Goal: Task Accomplishment & Management: Use online tool/utility

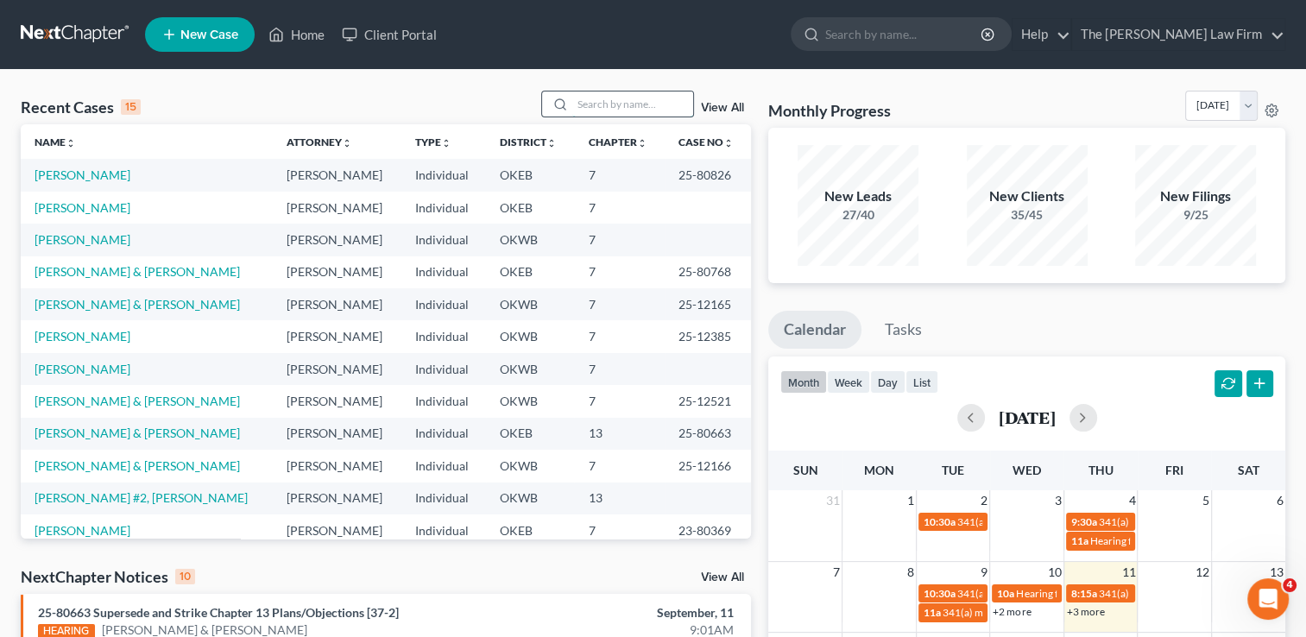
click at [626, 98] on input "search" at bounding box center [632, 103] width 121 height 25
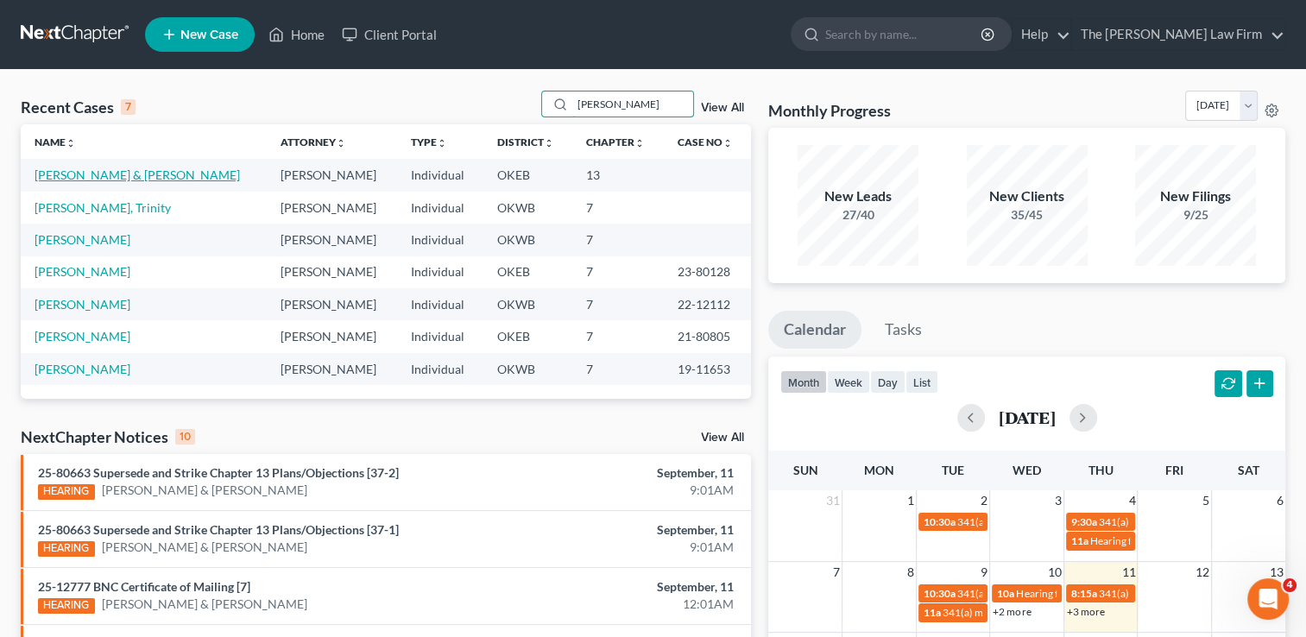
type input "[PERSON_NAME]"
click at [154, 173] on link "[PERSON_NAME] & [PERSON_NAME]" at bounding box center [137, 174] width 205 height 15
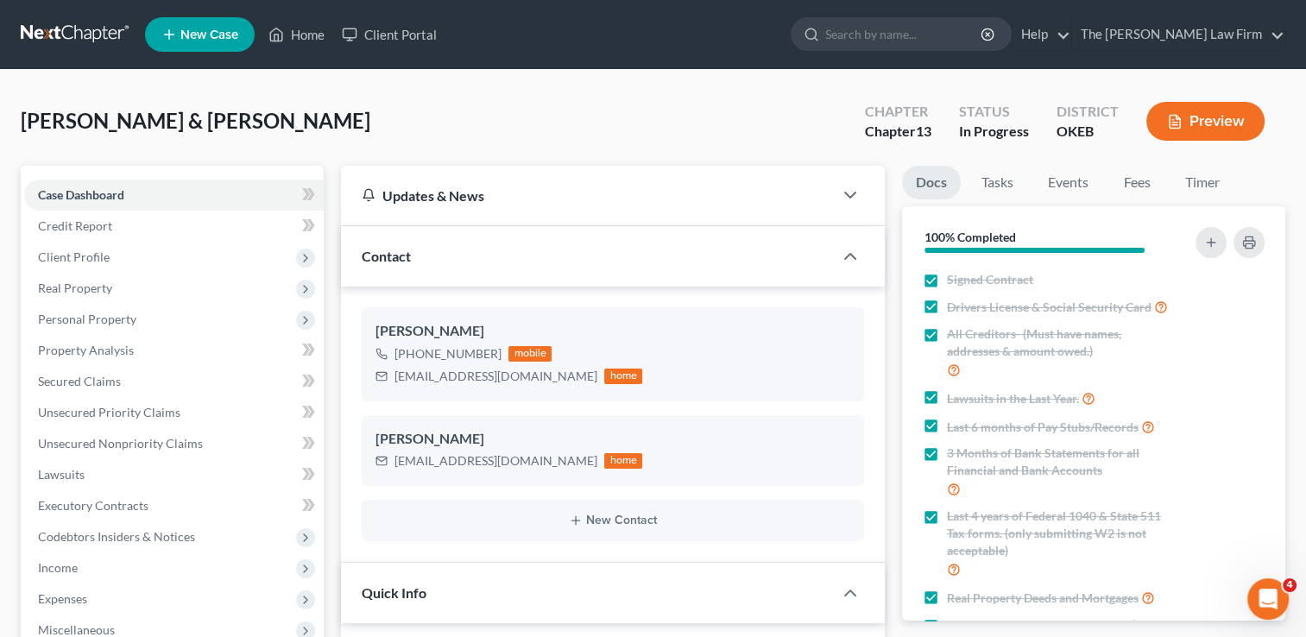
scroll to position [1460, 0]
click at [83, 286] on span "Real Property" at bounding box center [75, 287] width 74 height 15
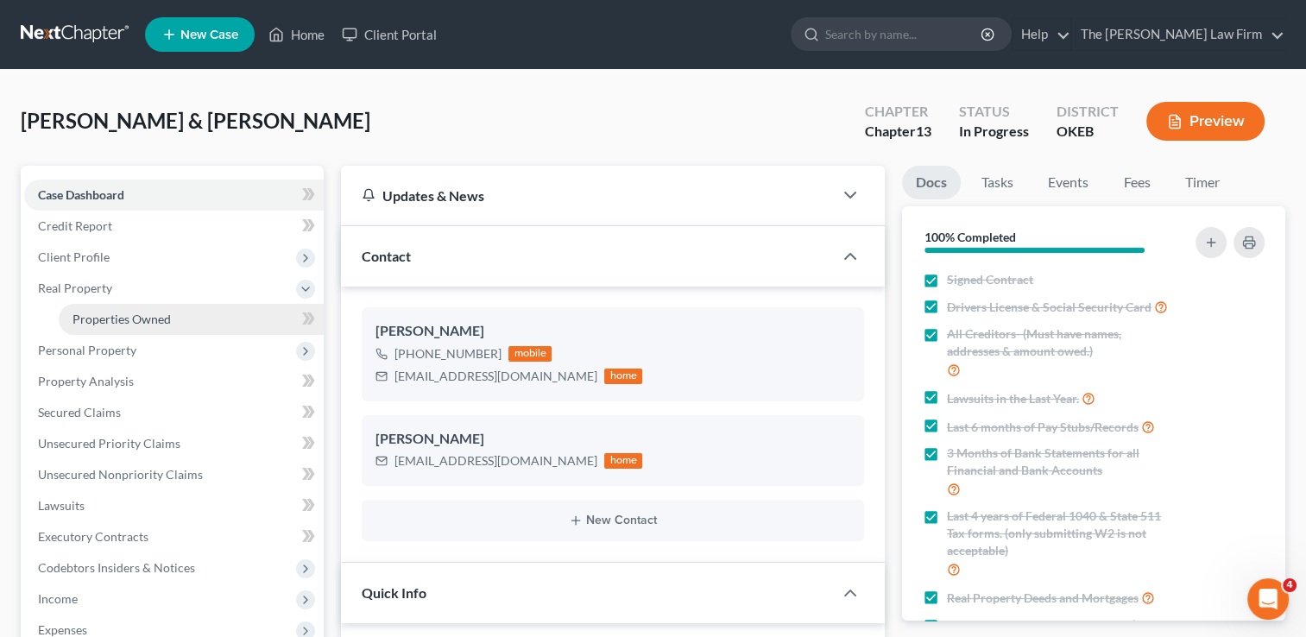
click at [142, 316] on span "Properties Owned" at bounding box center [121, 319] width 98 height 15
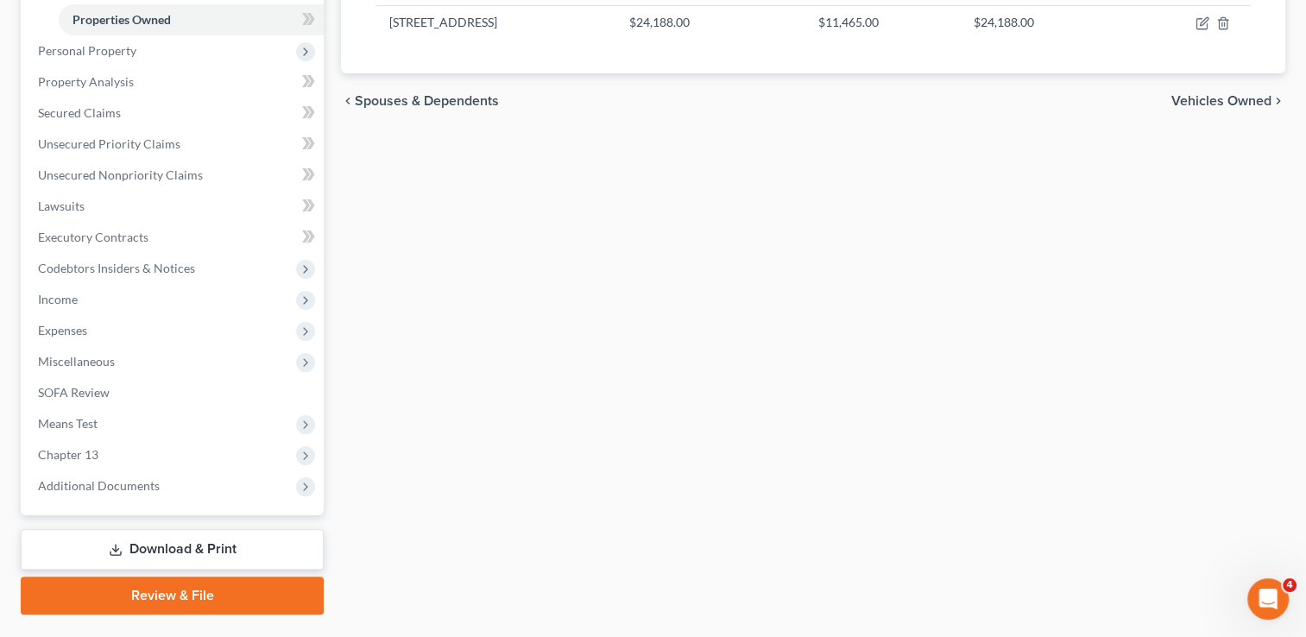
scroll to position [341, 0]
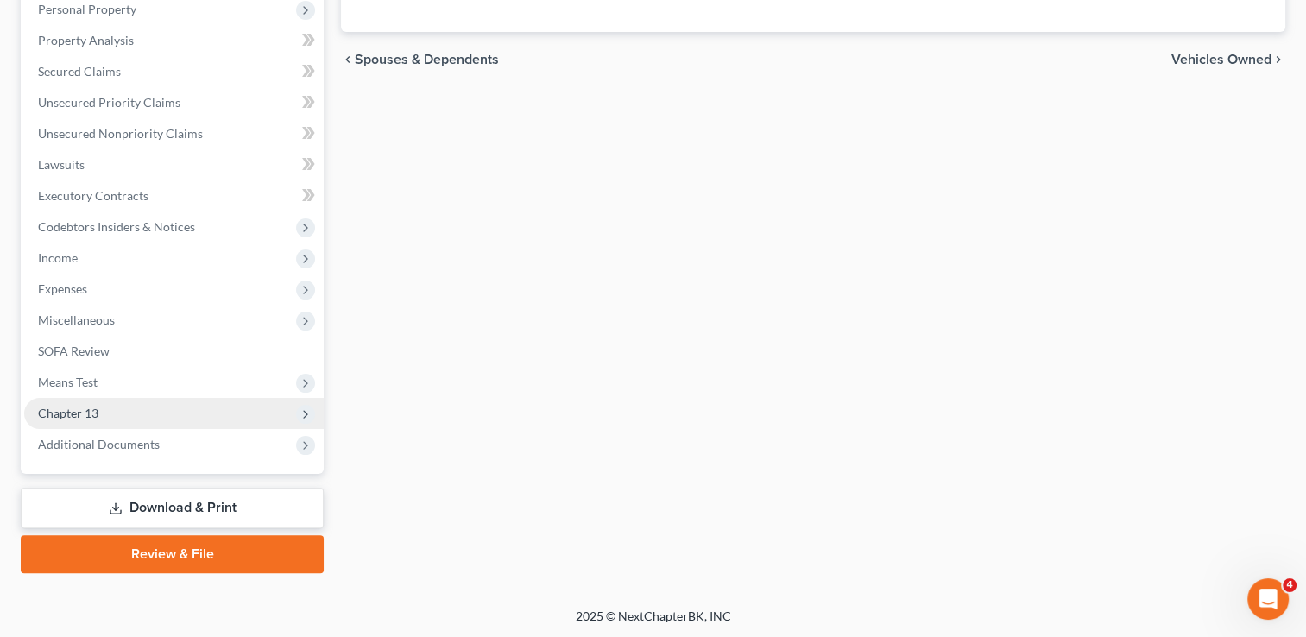
click at [100, 414] on span "Chapter 13" at bounding box center [173, 413] width 299 height 31
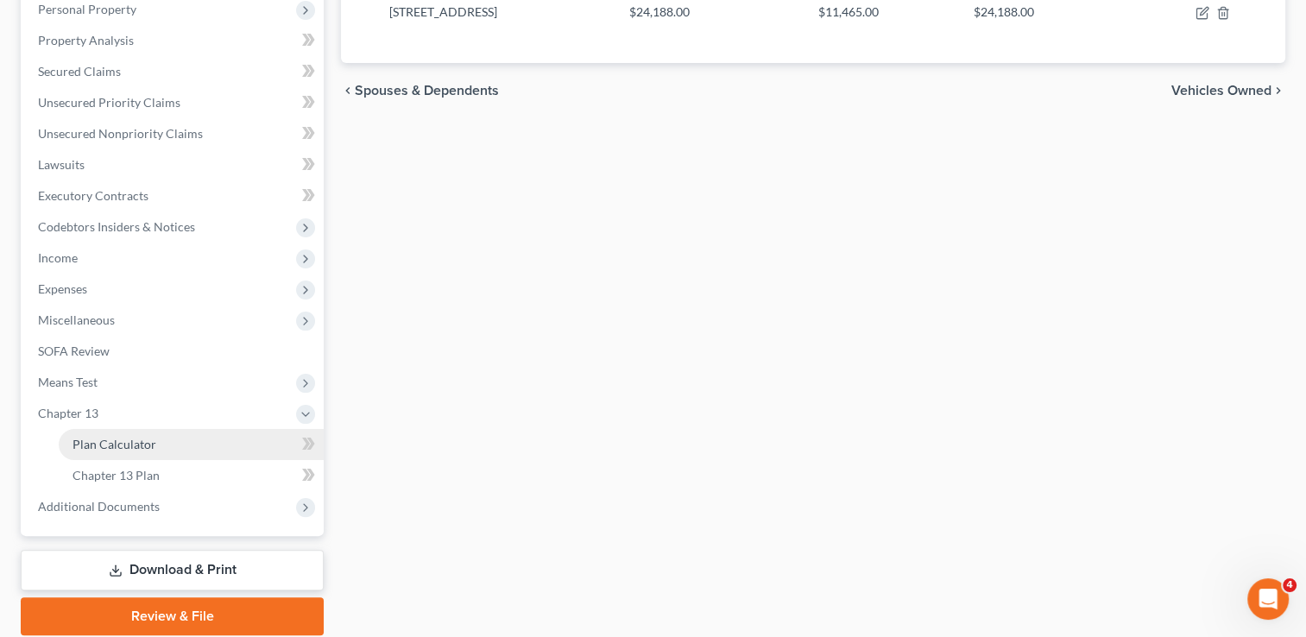
click at [172, 448] on link "Plan Calculator" at bounding box center [191, 444] width 265 height 31
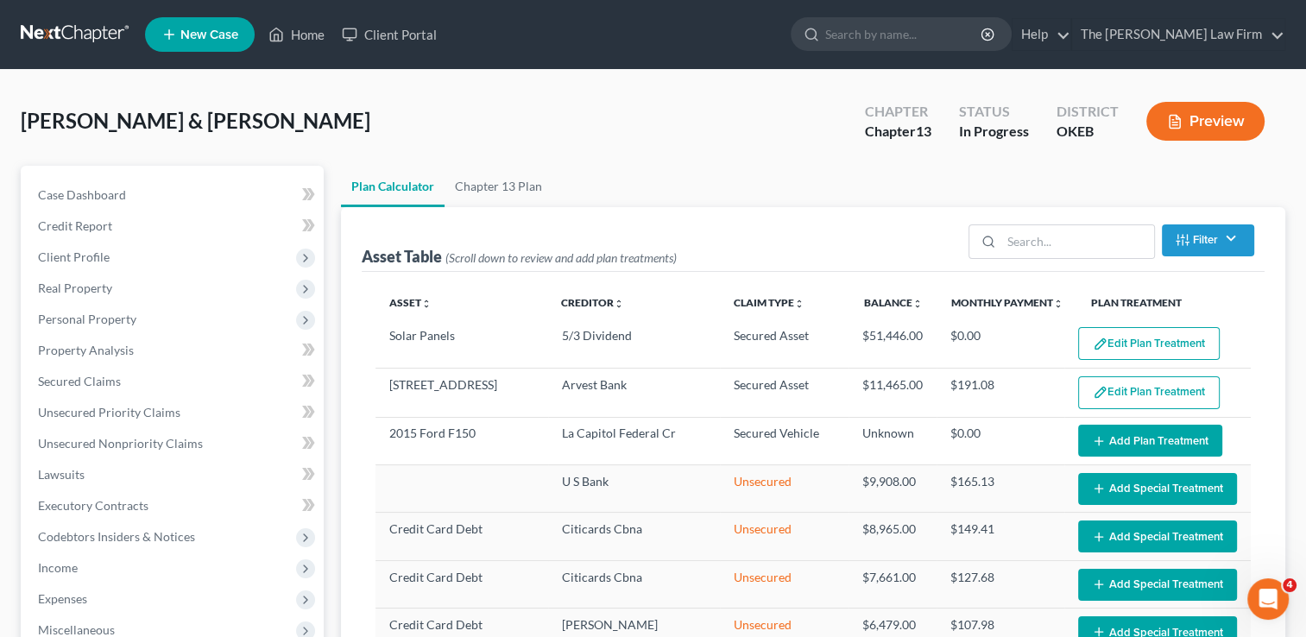
select select "59"
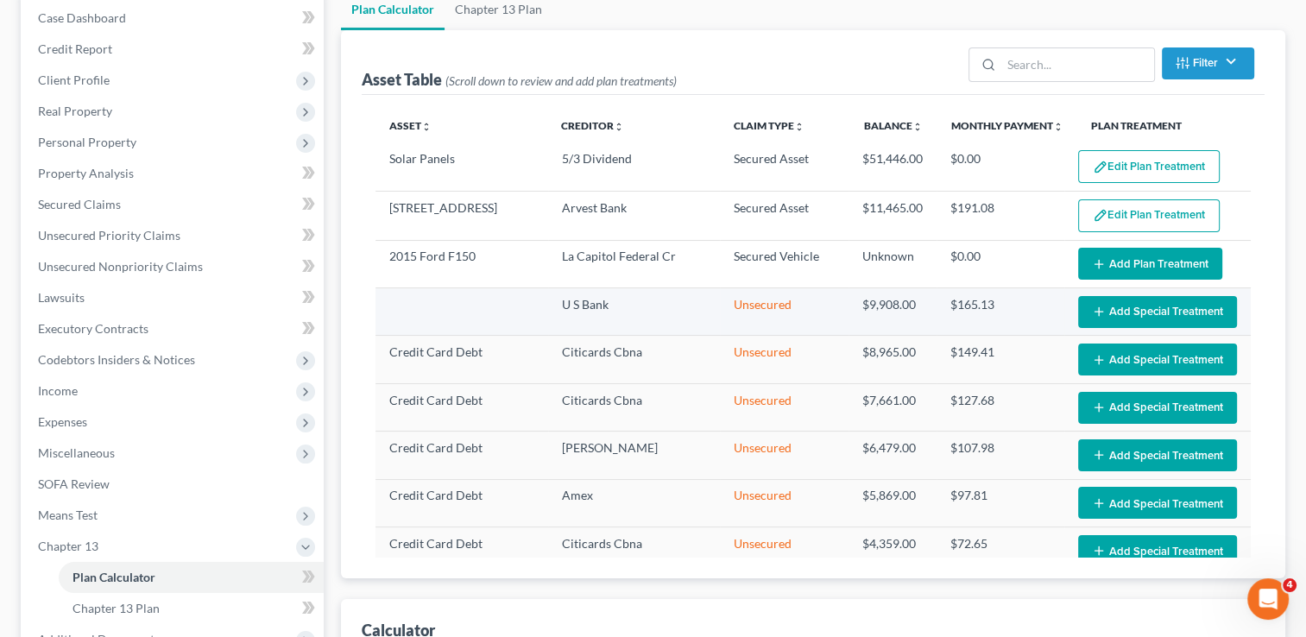
scroll to position [176, 0]
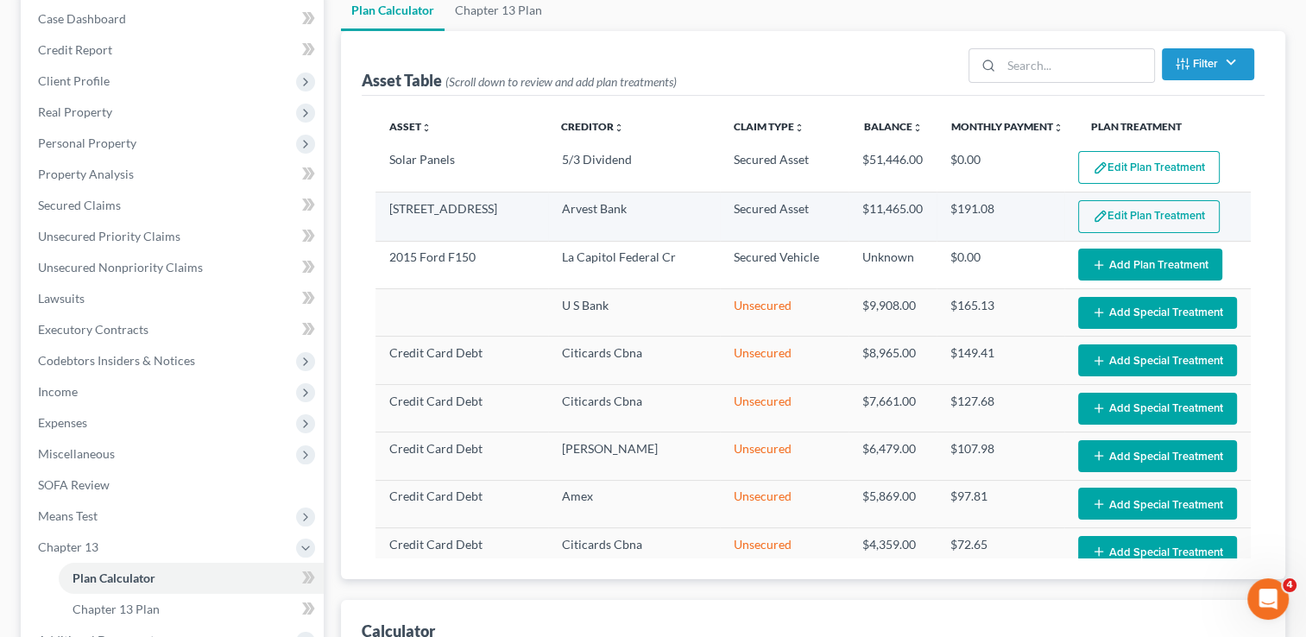
click at [1153, 209] on button "Edit Plan Treatment" at bounding box center [1149, 216] width 142 height 33
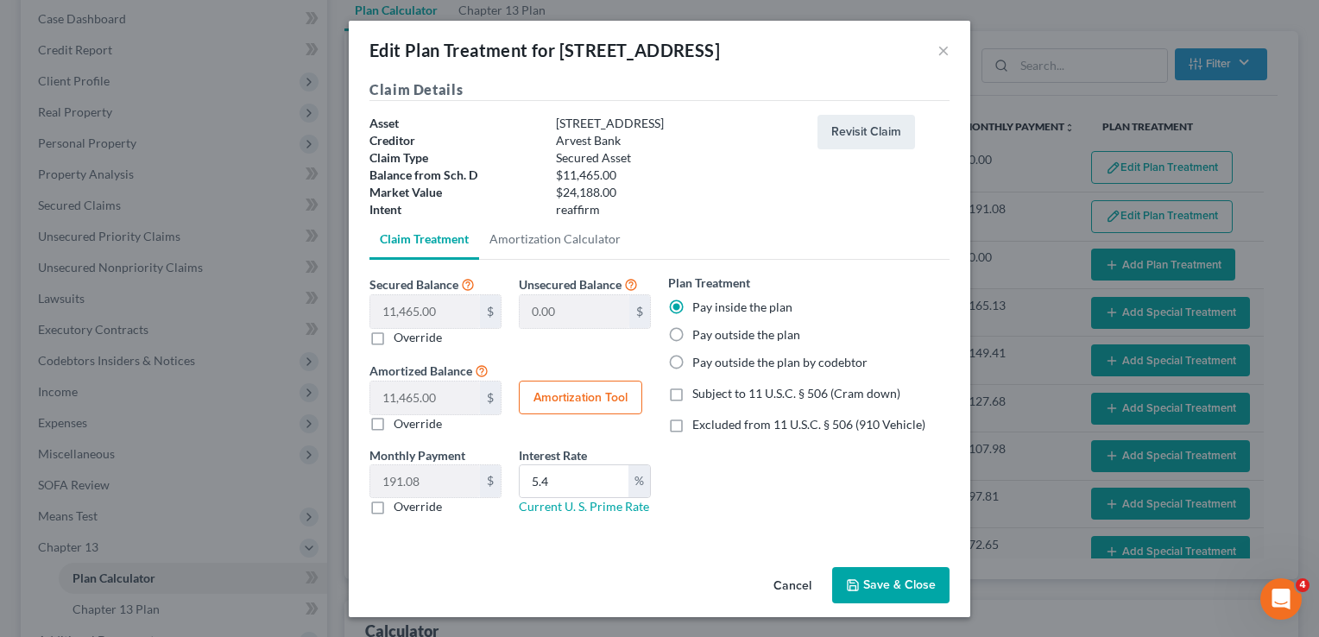
click at [692, 333] on label "Pay outside the plan" at bounding box center [746, 334] width 108 height 17
click at [699, 333] on input "Pay outside the plan" at bounding box center [704, 331] width 11 height 11
radio input "true"
click at [885, 581] on button "Save & Close" at bounding box center [890, 585] width 117 height 36
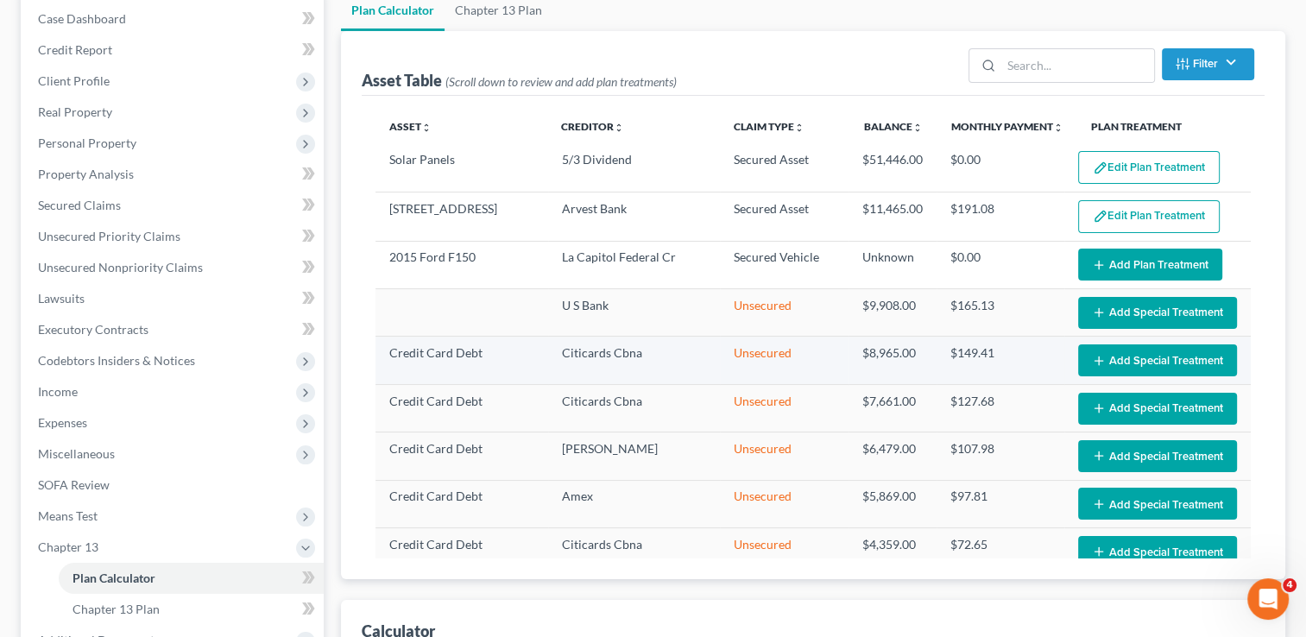
select select "59"
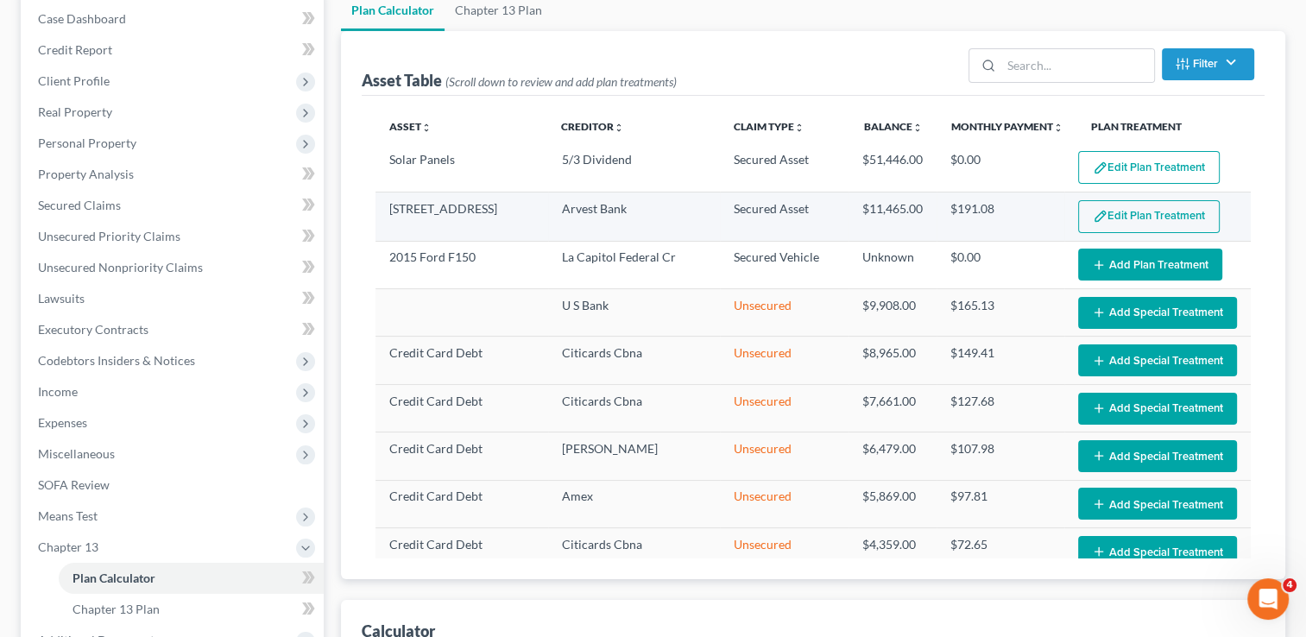
click at [1118, 216] on button "Edit Plan Treatment" at bounding box center [1149, 216] width 142 height 33
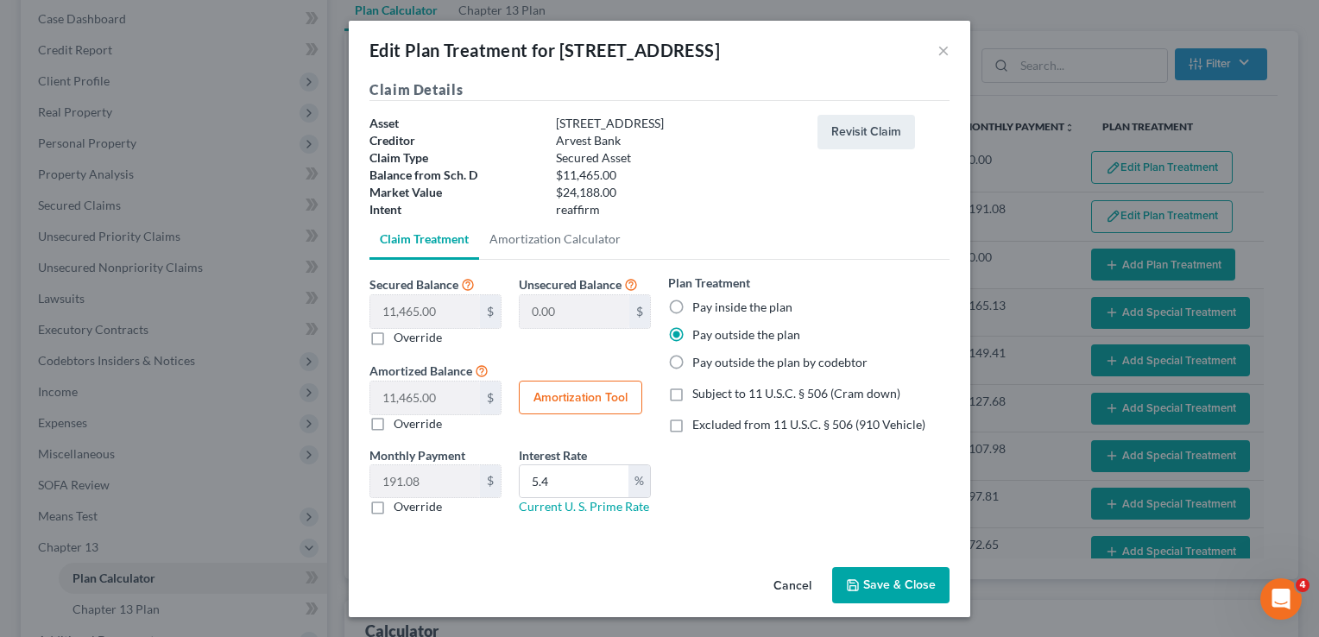
click at [394, 509] on label "Override" at bounding box center [418, 506] width 48 height 17
click at [400, 509] on input "Override" at bounding box center [405, 503] width 11 height 11
checkbox input "true"
click at [853, 582] on icon "button" at bounding box center [853, 585] width 14 height 14
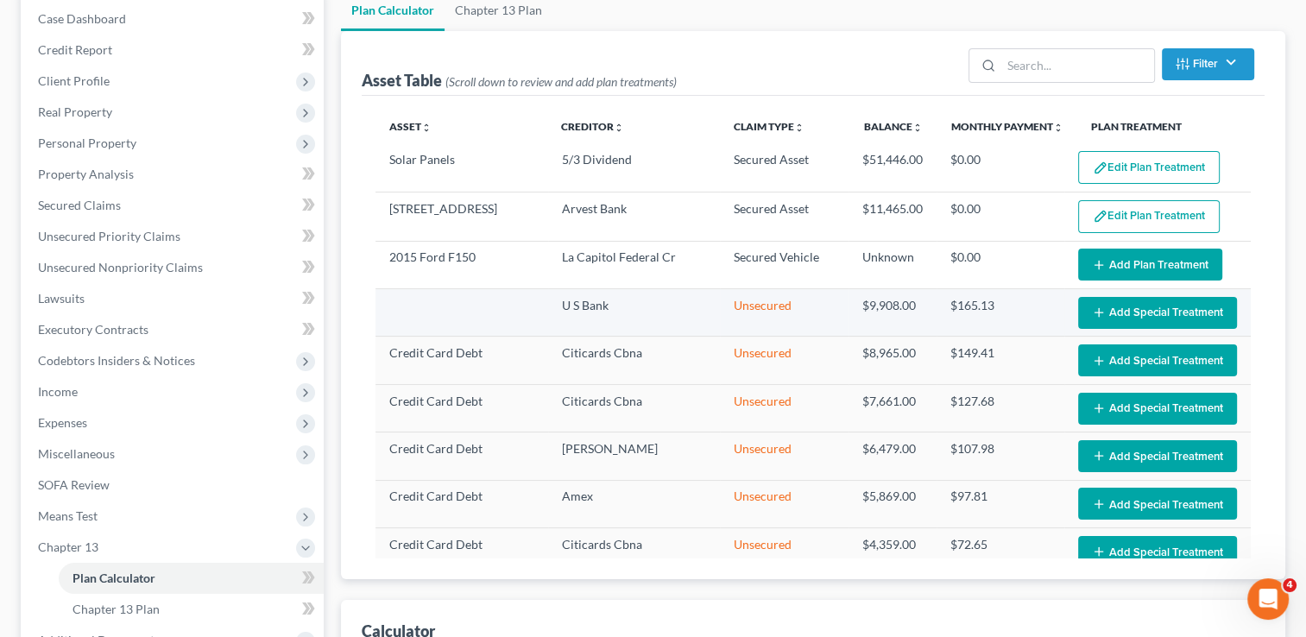
select select "59"
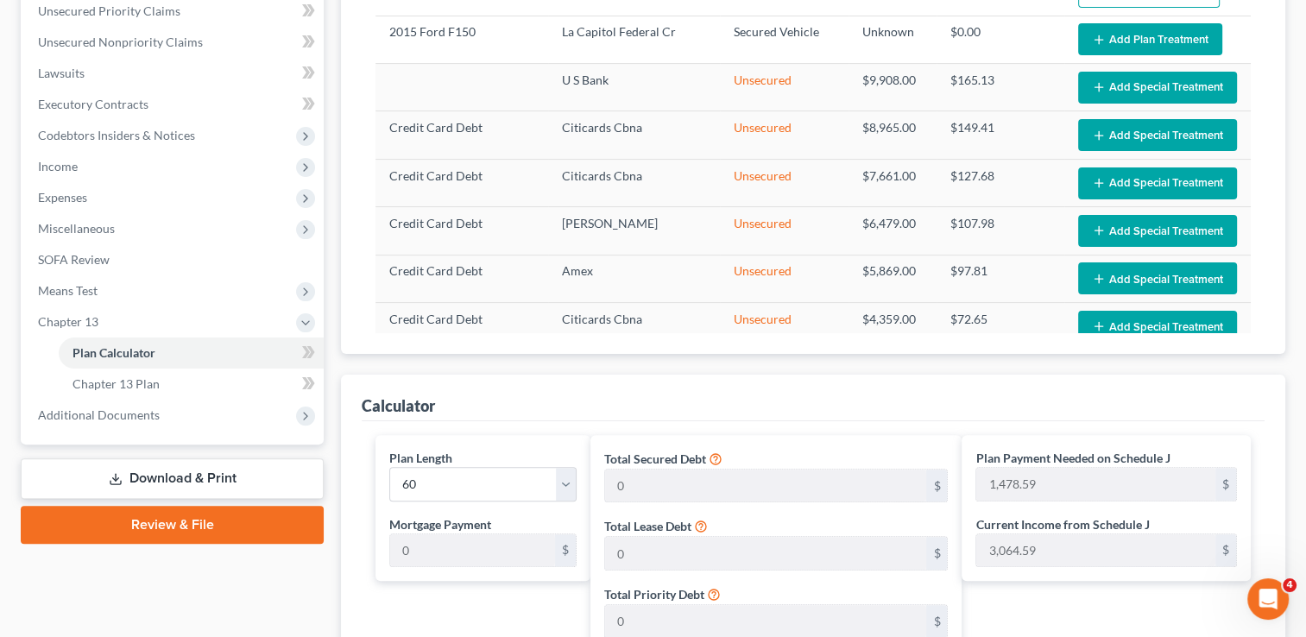
scroll to position [431, 0]
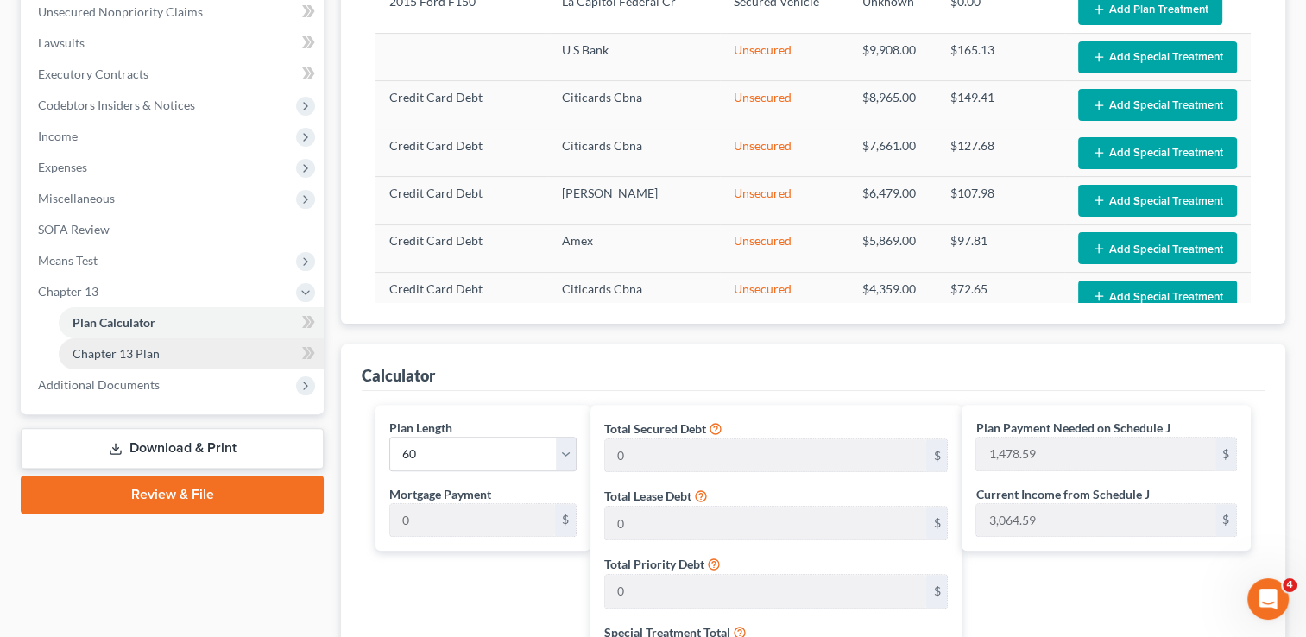
click at [178, 357] on link "Chapter 13 Plan" at bounding box center [191, 353] width 265 height 31
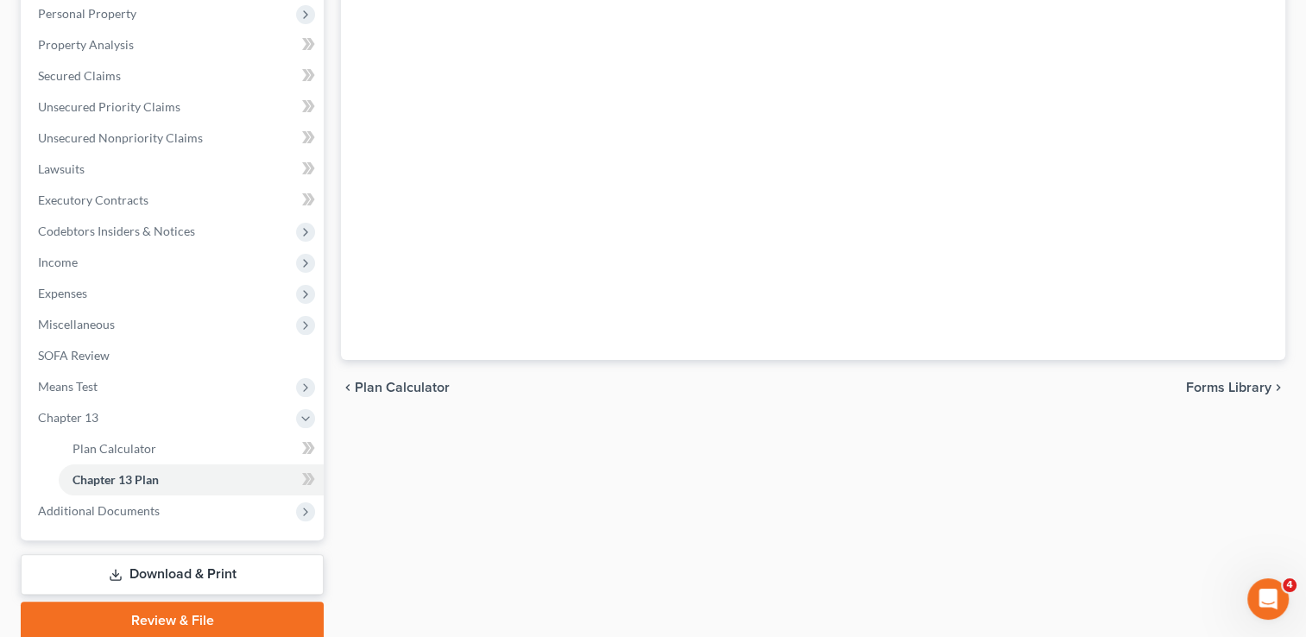
scroll to position [372, 0]
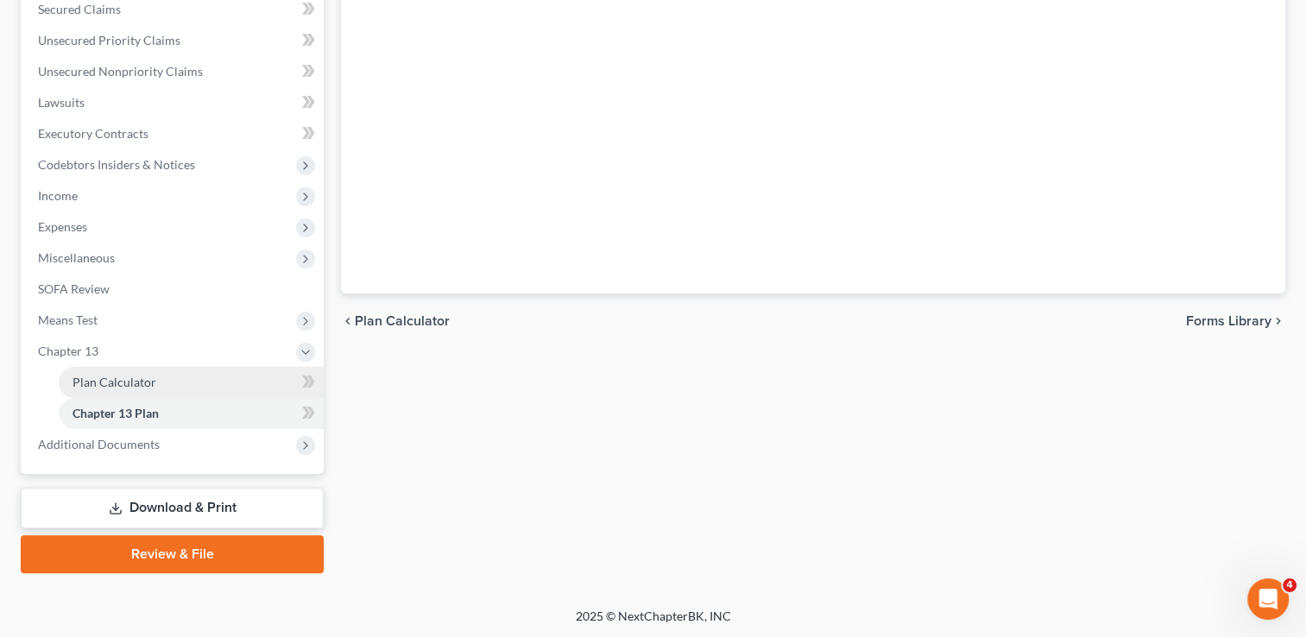
click at [122, 381] on span "Plan Calculator" at bounding box center [114, 382] width 84 height 15
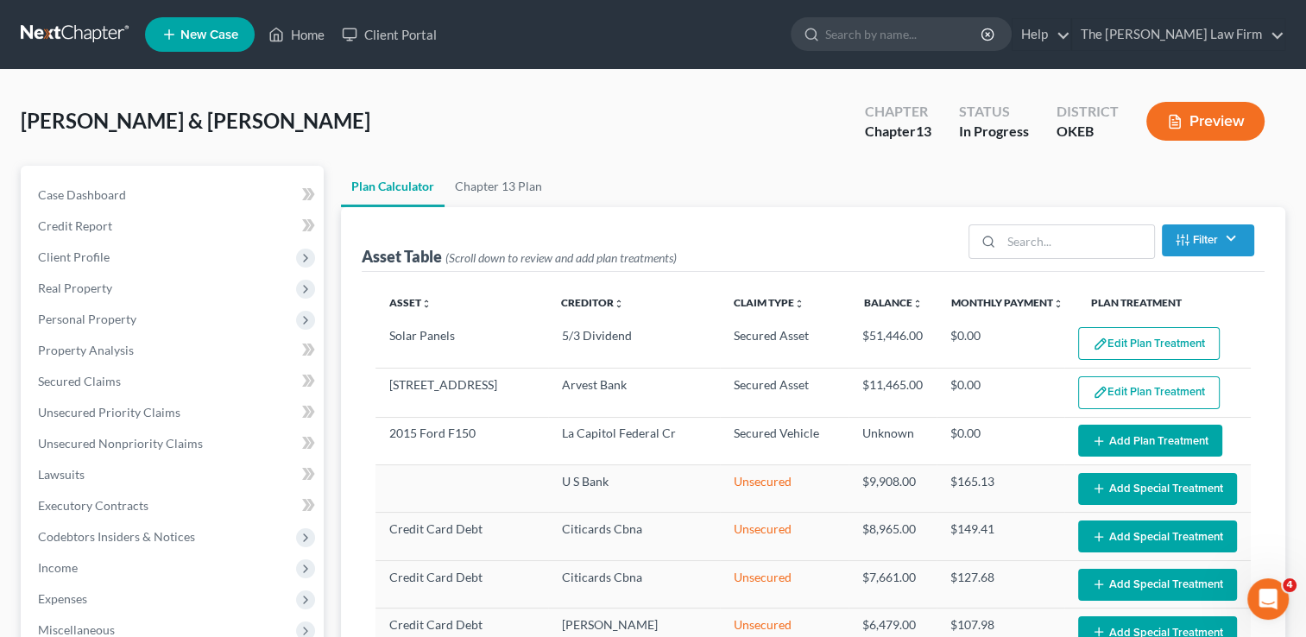
select select "59"
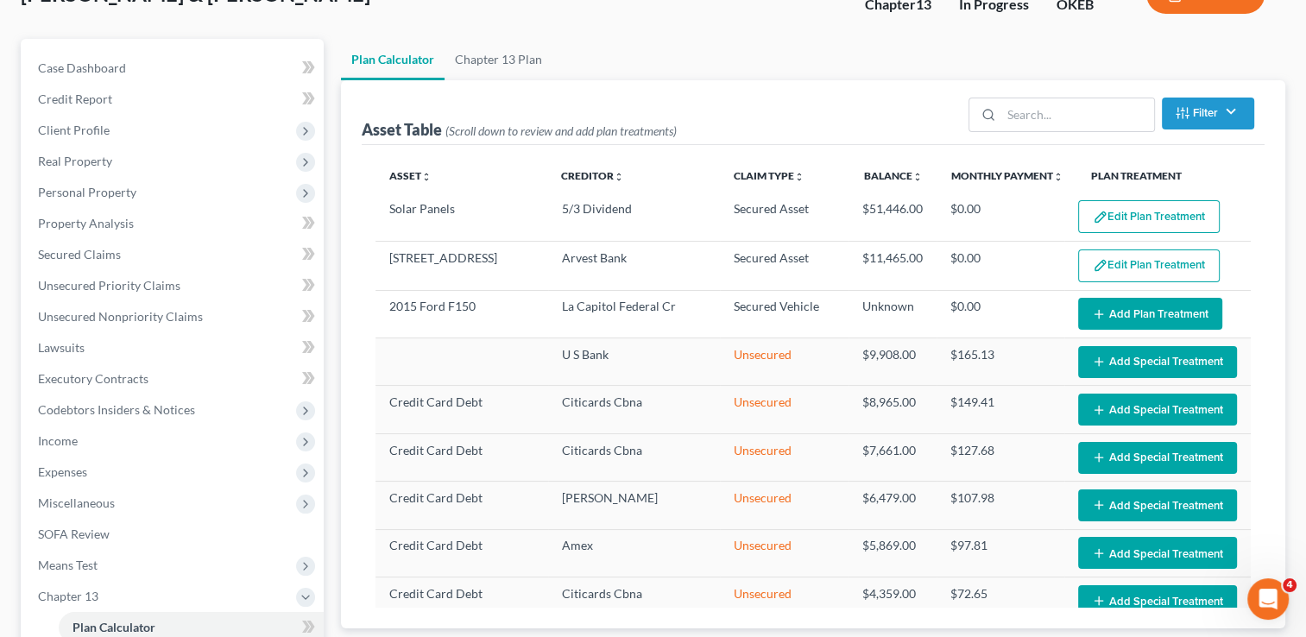
scroll to position [86, 0]
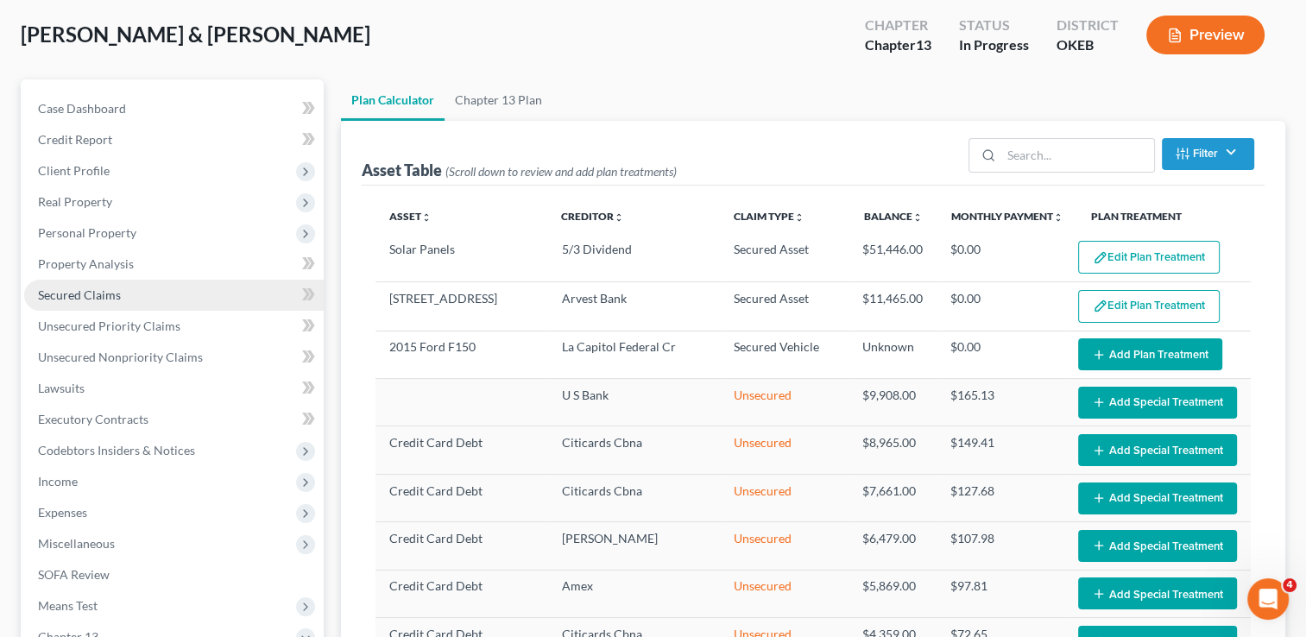
click at [102, 296] on span "Secured Claims" at bounding box center [79, 294] width 83 height 15
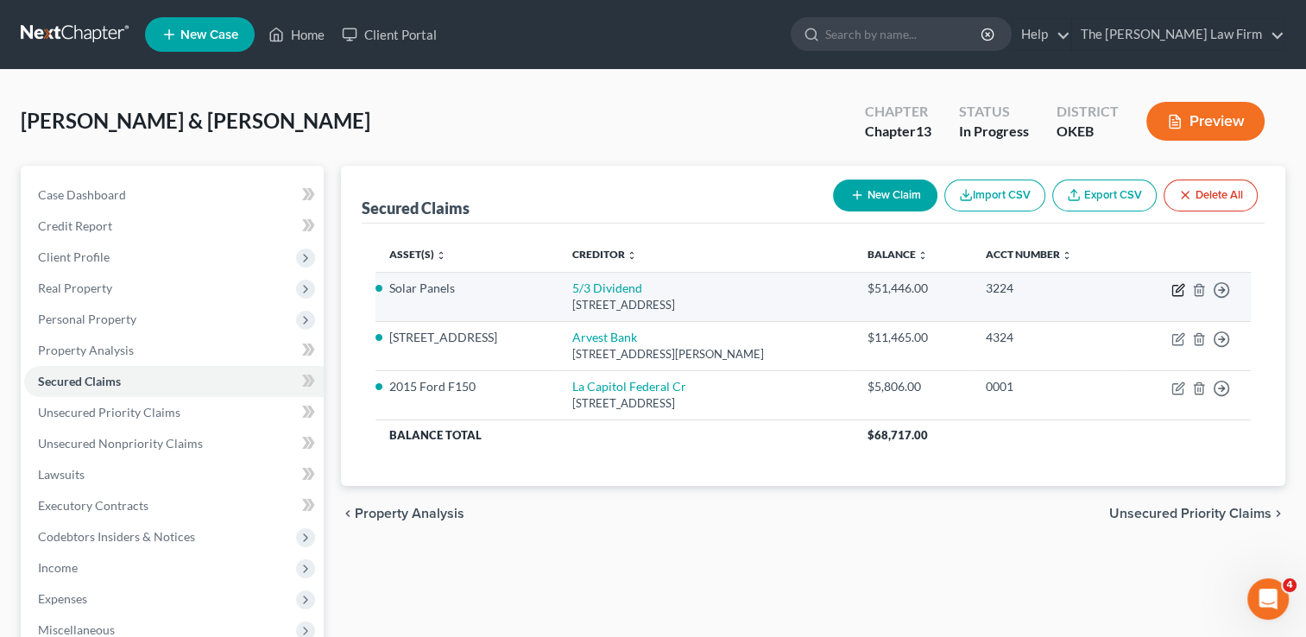
click at [1177, 289] on icon "button" at bounding box center [1178, 290] width 14 height 14
select select "4"
select select "2"
select select "0"
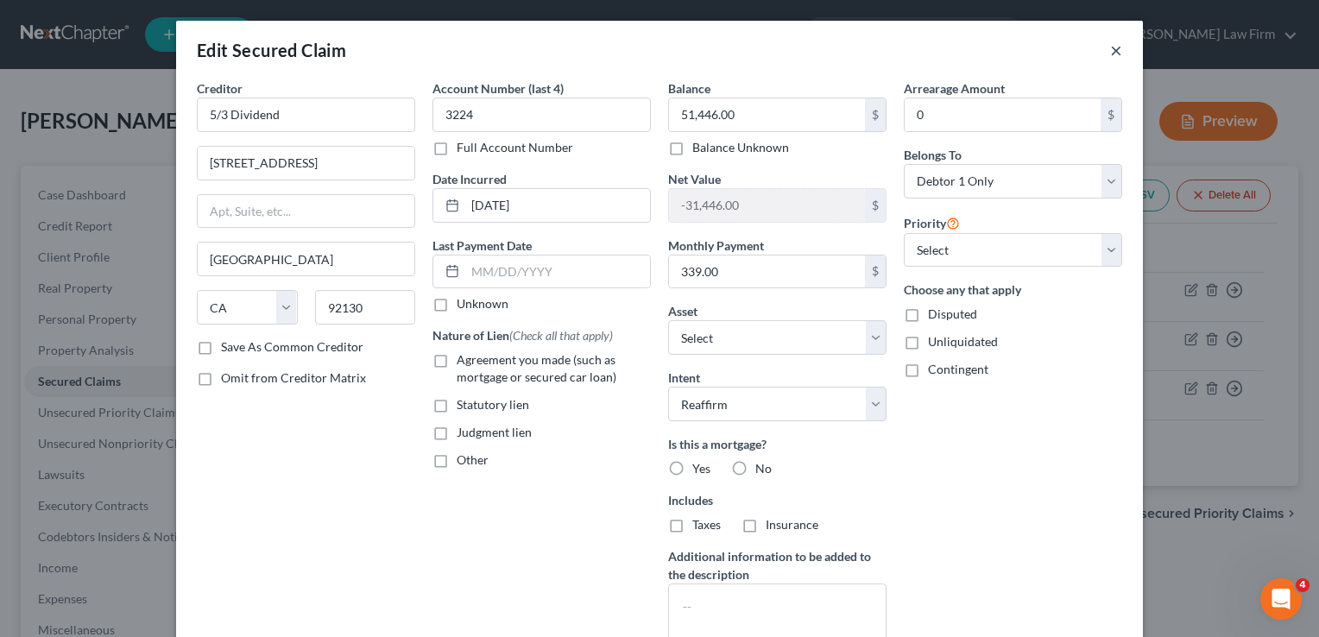
click at [1111, 49] on button "×" at bounding box center [1116, 50] width 12 height 21
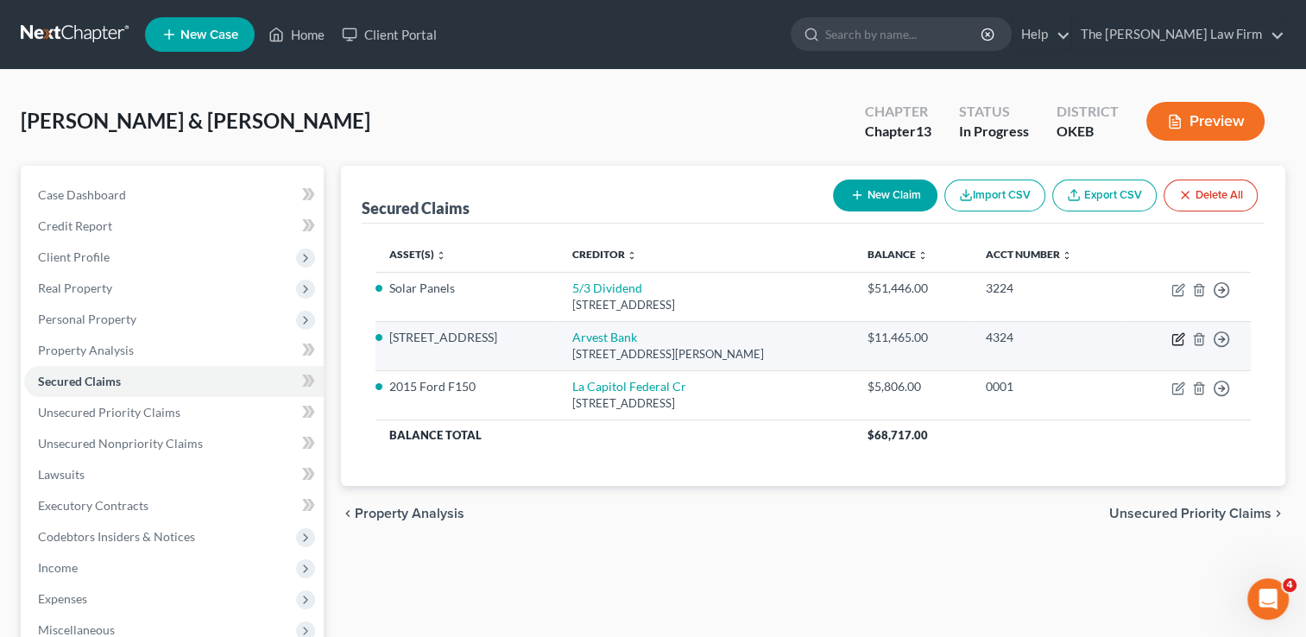
click at [1174, 338] on icon "button" at bounding box center [1178, 339] width 14 height 14
select select "2"
select select "8"
select select "2"
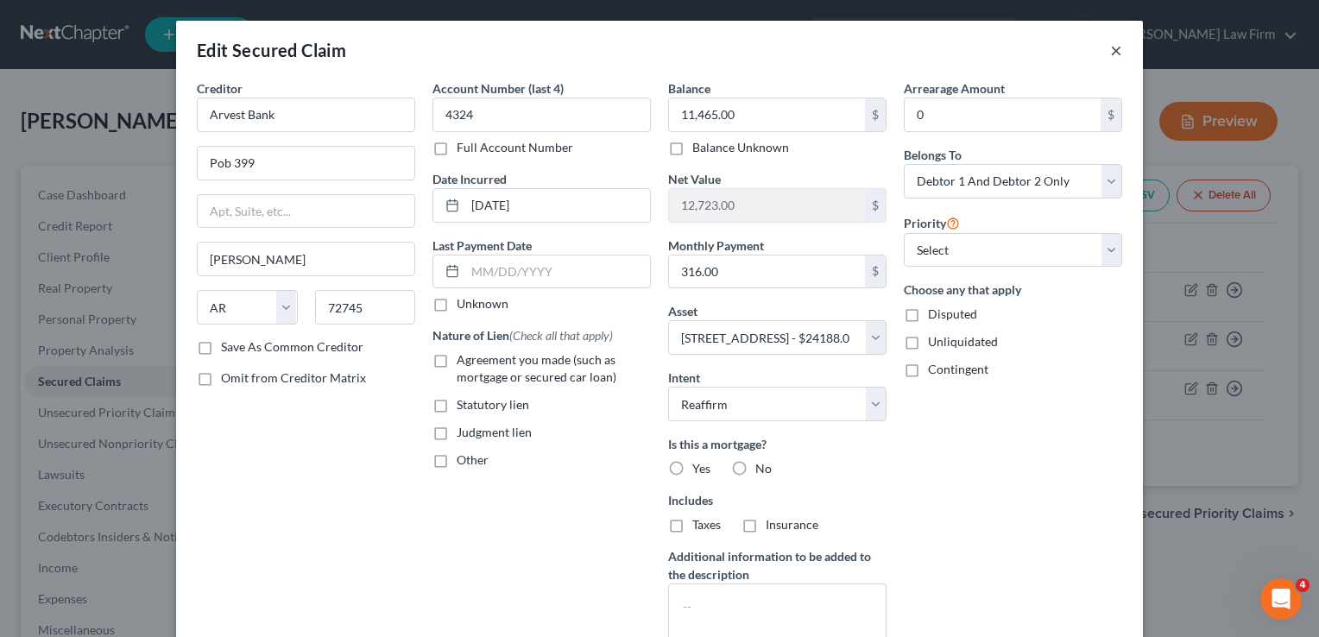
click at [1110, 48] on button "×" at bounding box center [1116, 50] width 12 height 21
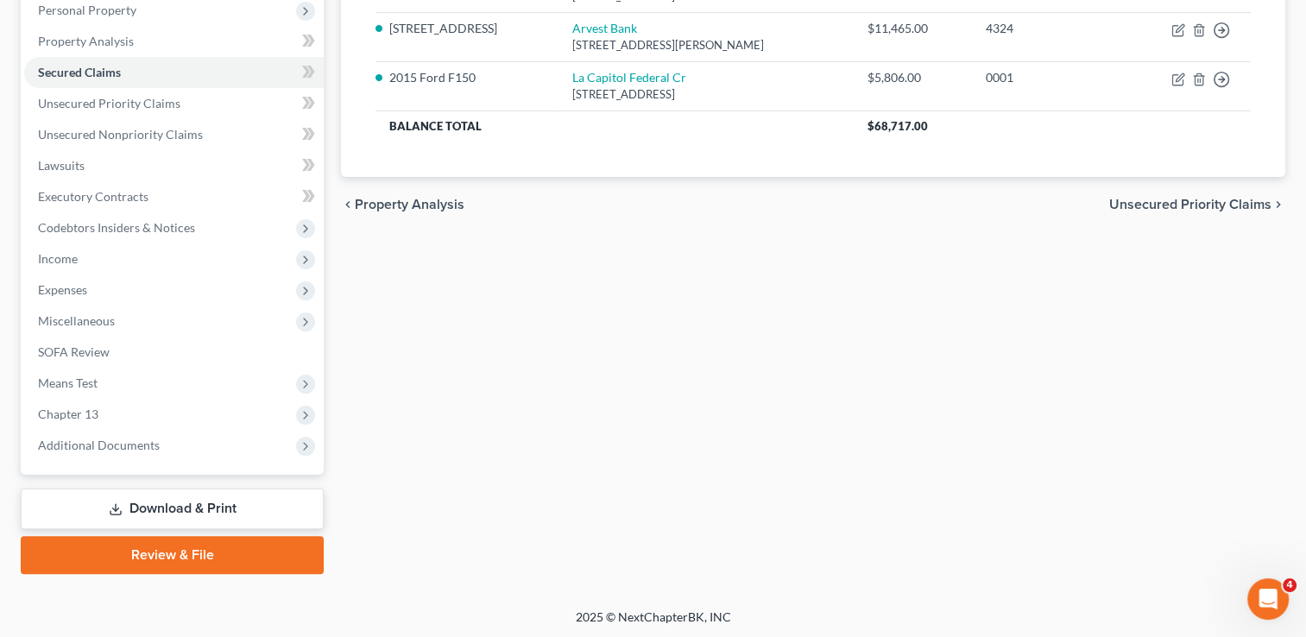
scroll to position [310, 0]
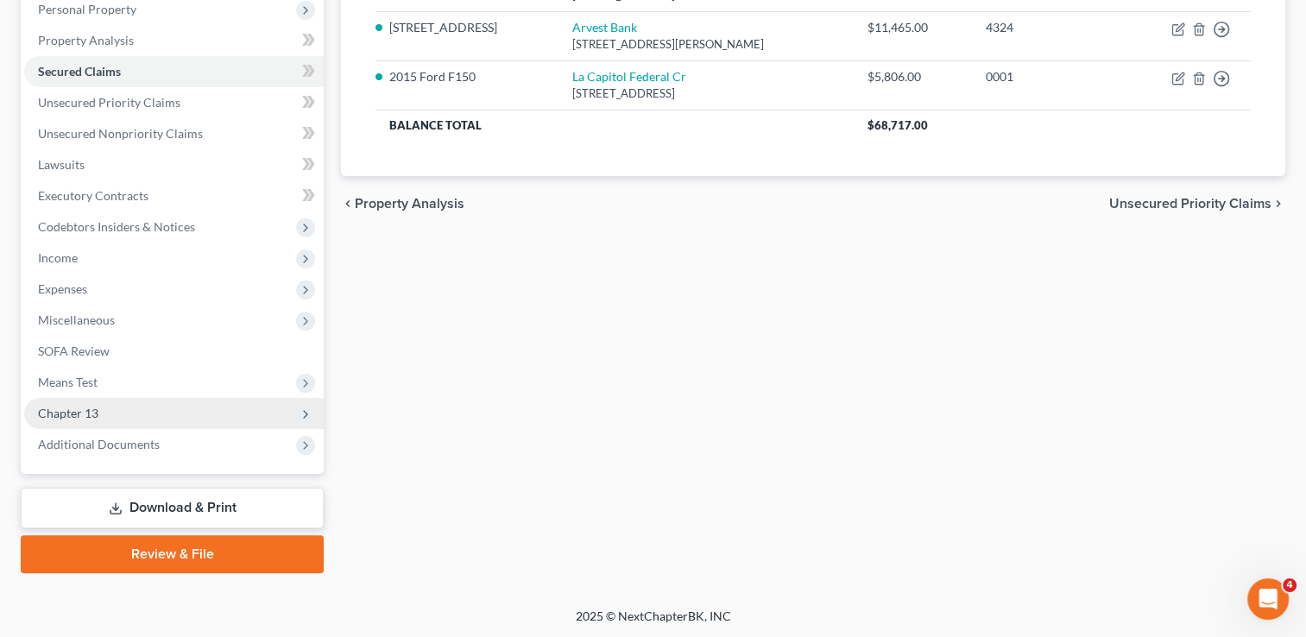
click at [113, 412] on span "Chapter 13" at bounding box center [173, 413] width 299 height 31
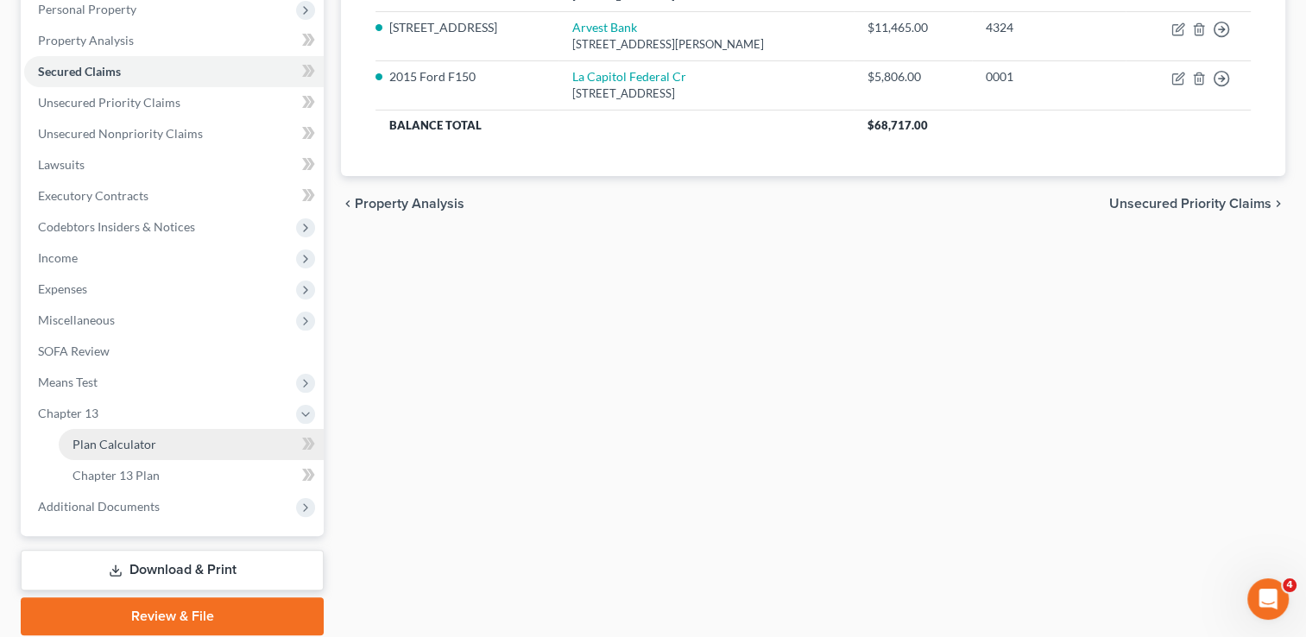
click at [145, 444] on span "Plan Calculator" at bounding box center [114, 444] width 84 height 15
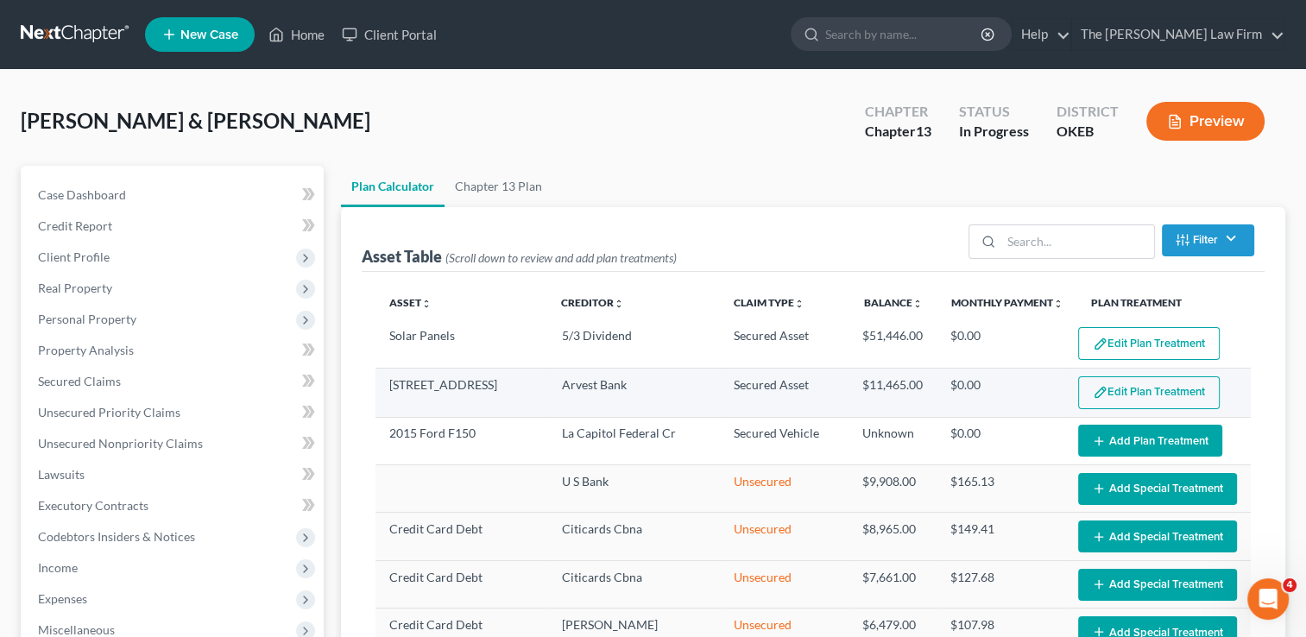
select select "59"
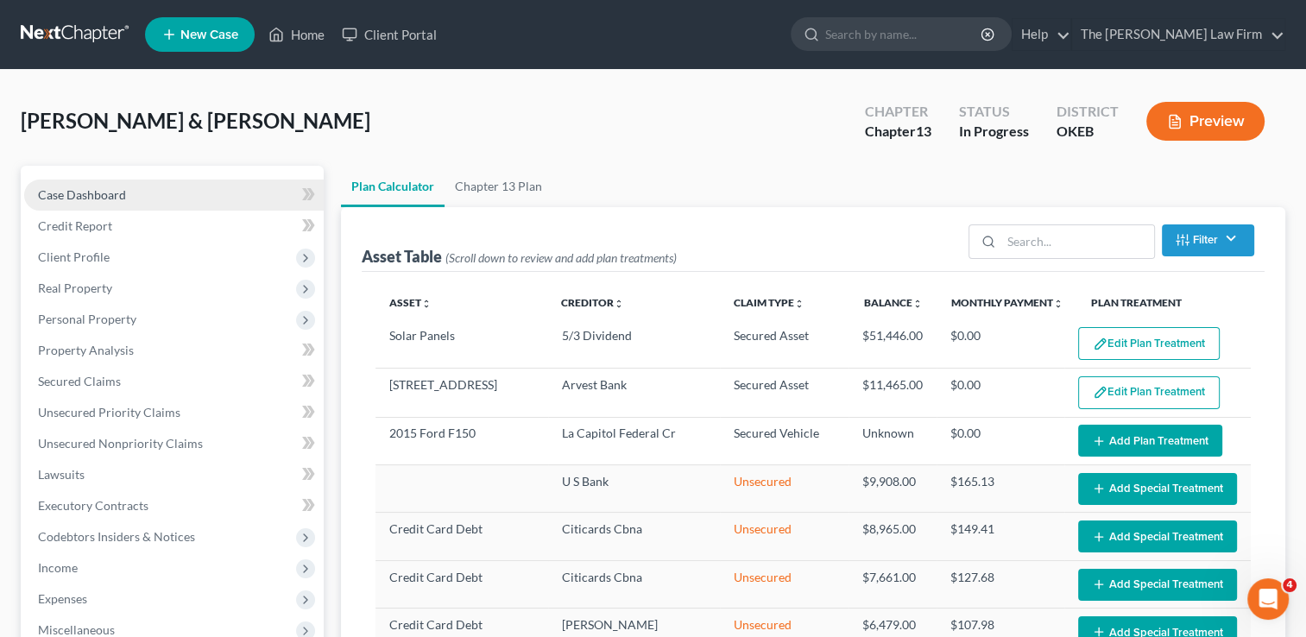
click at [99, 194] on span "Case Dashboard" at bounding box center [82, 194] width 88 height 15
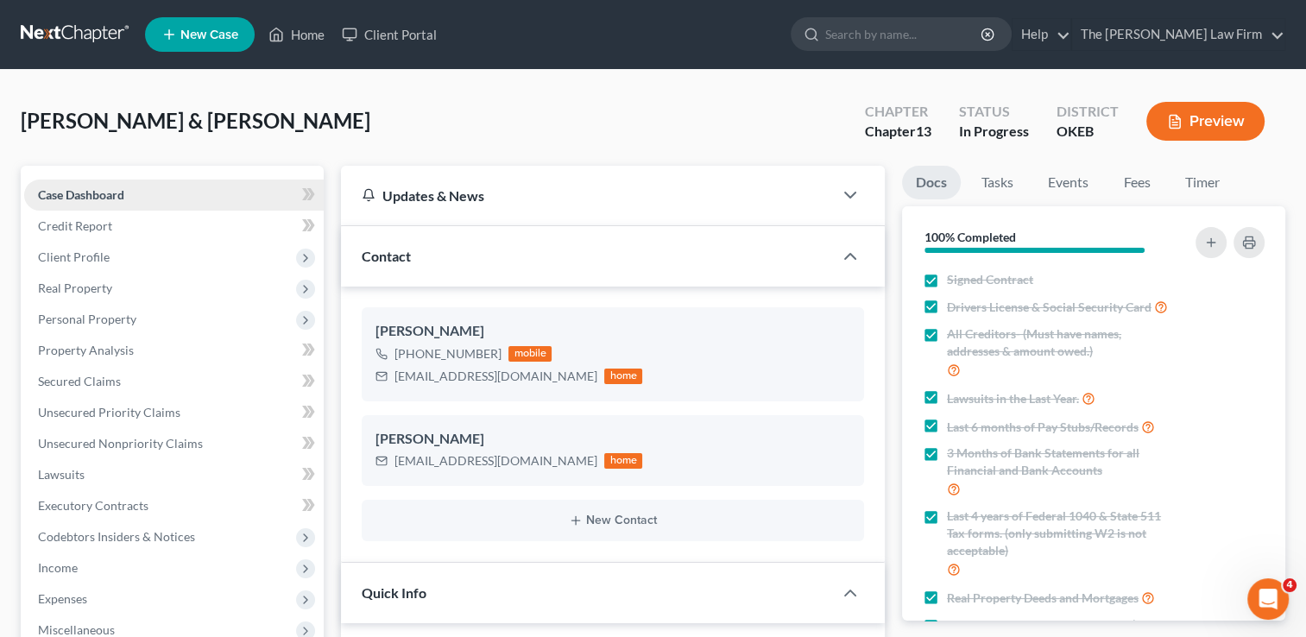
scroll to position [1460, 0]
drag, startPoint x: 394, startPoint y: 377, endPoint x: 543, endPoint y: 380, distance: 148.5
click at [543, 380] on div "[EMAIL_ADDRESS][DOMAIN_NAME] home" at bounding box center [508, 376] width 267 height 22
drag, startPoint x: 542, startPoint y: 380, endPoint x: 501, endPoint y: 371, distance: 42.3
copy div "[EMAIL_ADDRESS][DOMAIN_NAME]"
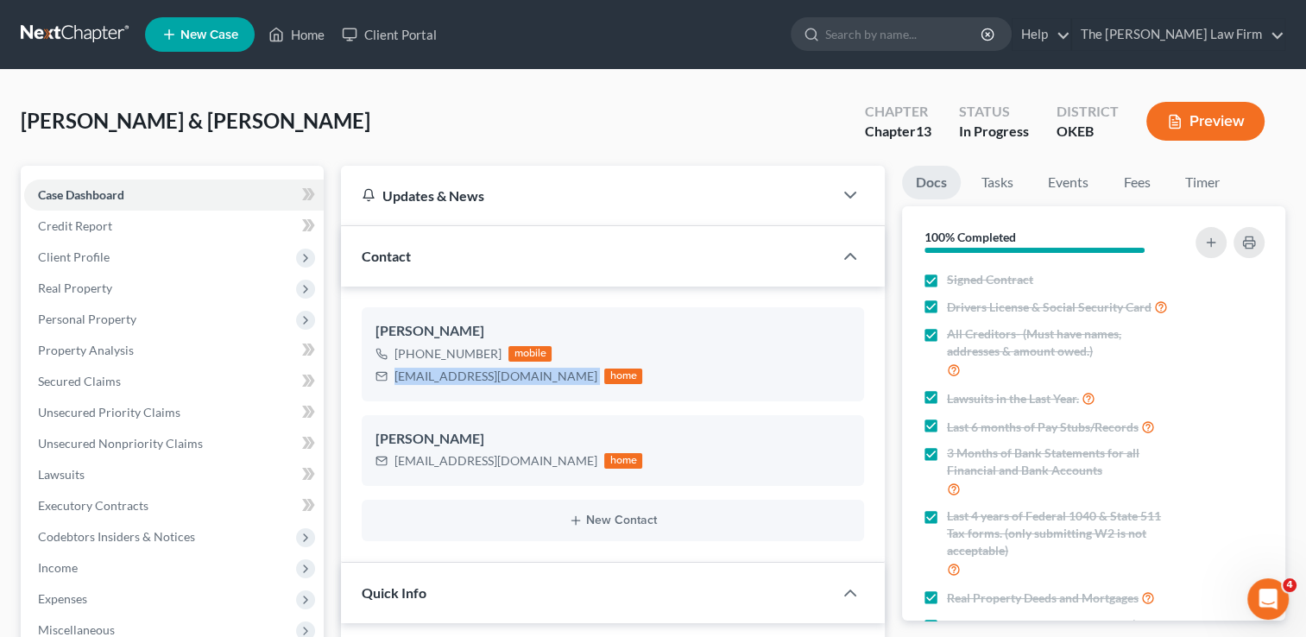
click at [79, 36] on link at bounding box center [76, 34] width 110 height 31
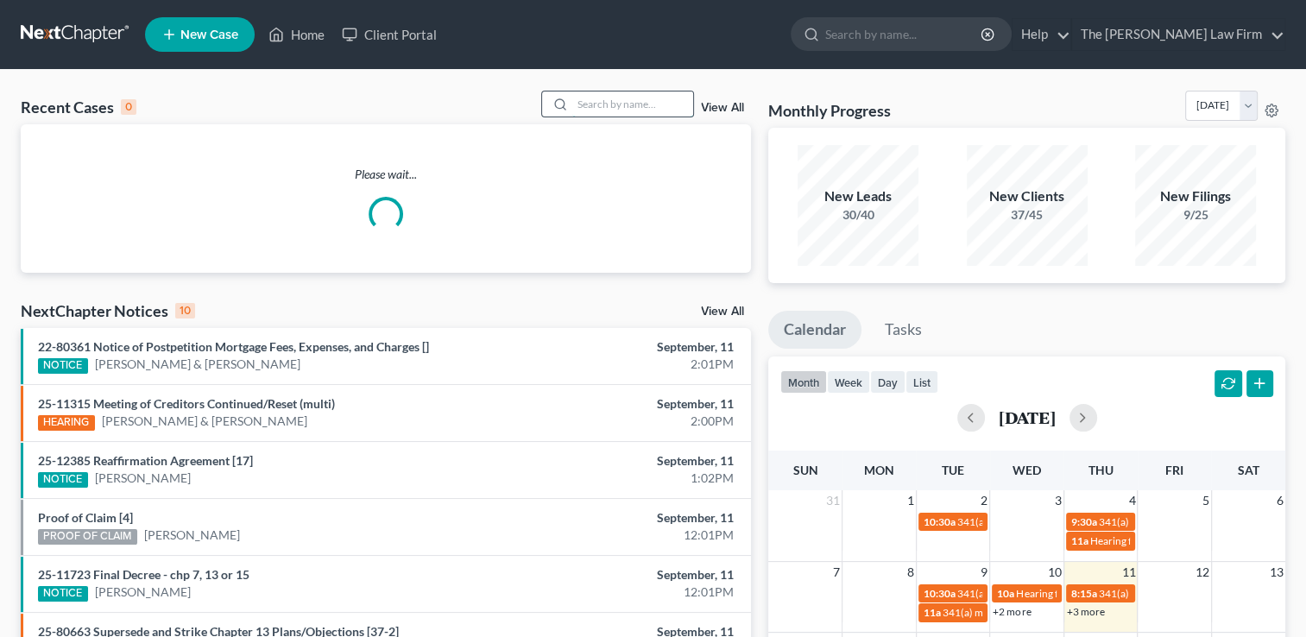
click at [631, 104] on input "search" at bounding box center [632, 103] width 121 height 25
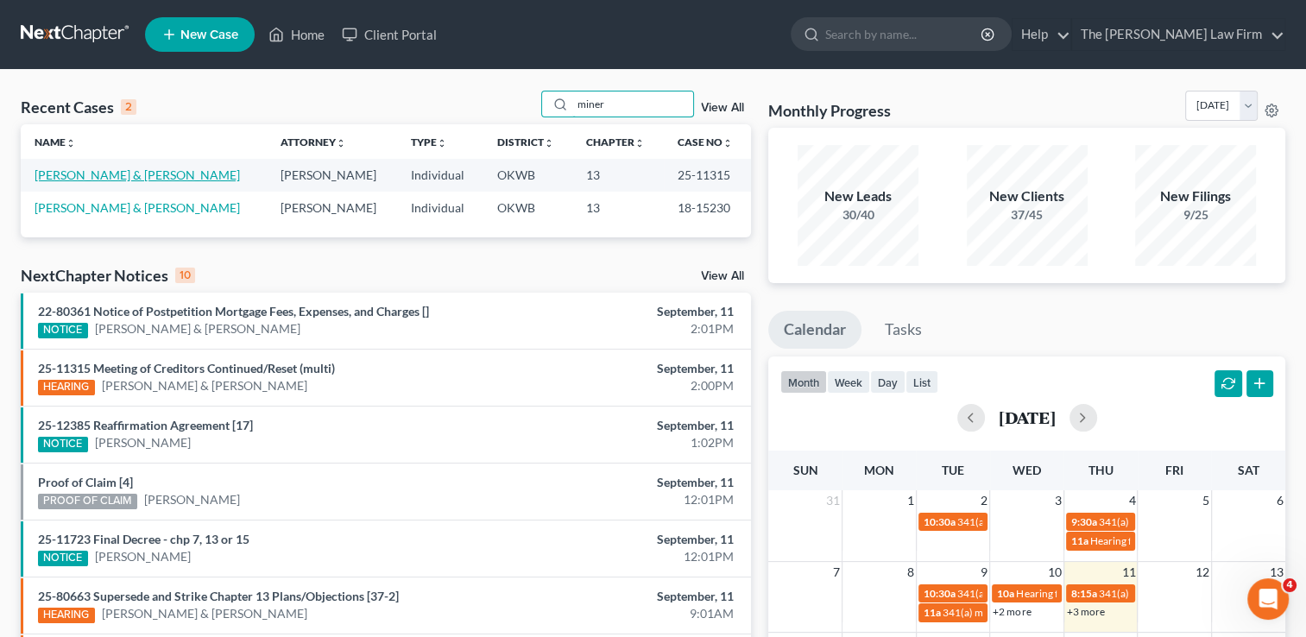
type input "miner"
click at [95, 173] on link "Miner, Daril & Clara" at bounding box center [137, 174] width 205 height 15
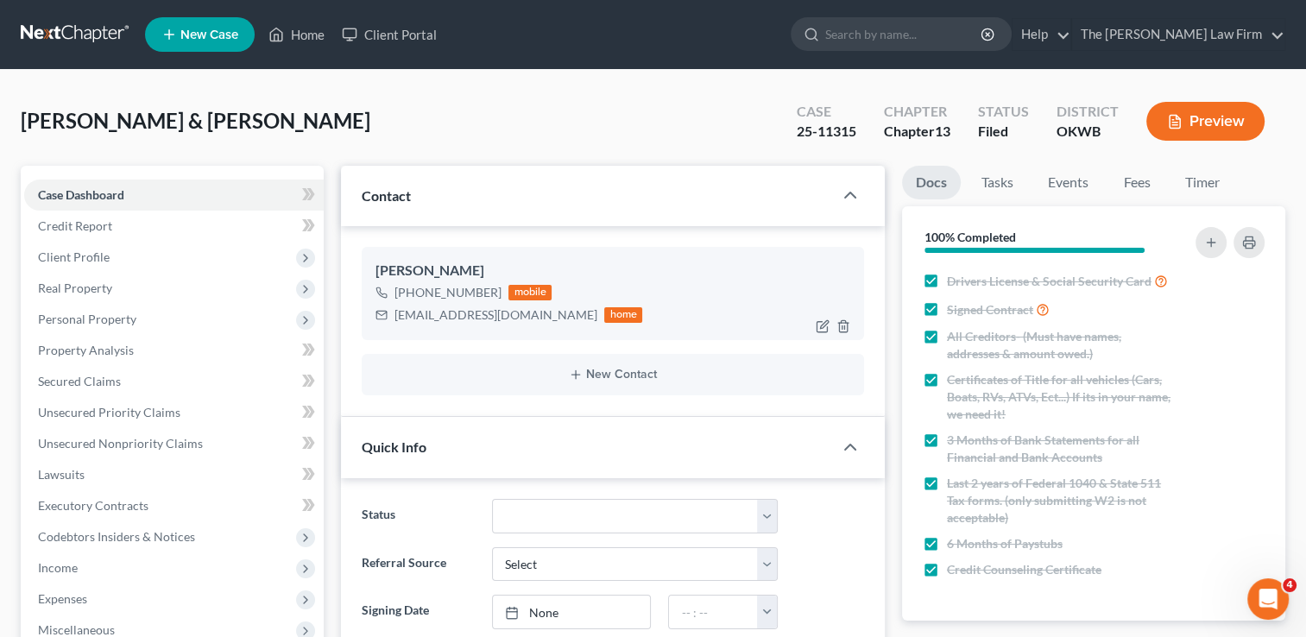
scroll to position [2146, 0]
drag, startPoint x: 394, startPoint y: 316, endPoint x: 514, endPoint y: 324, distance: 121.1
click at [514, 324] on div "minerc007@gmail.com home" at bounding box center [508, 315] width 267 height 22
copy div "minerc007@gmail.com"
